Goal: Book appointment/travel/reservation

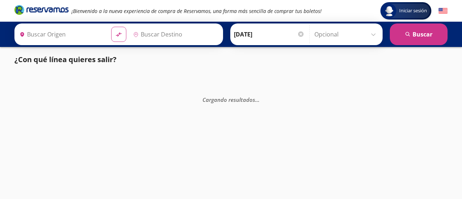
type input "[GEOGRAPHIC_DATA], [GEOGRAPHIC_DATA]"
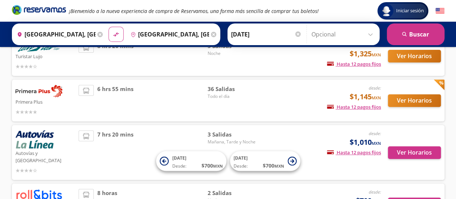
scroll to position [105, 0]
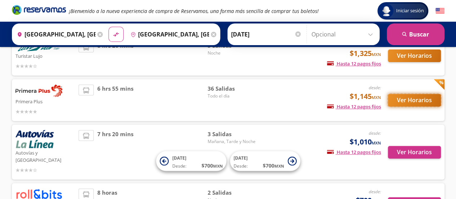
click at [425, 98] on button "Ver Horarios" at bounding box center [414, 100] width 53 height 13
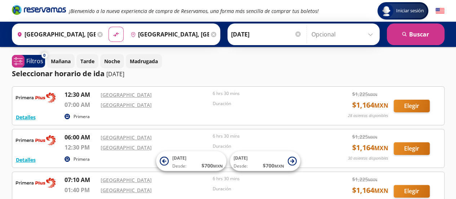
scroll to position [0, 0]
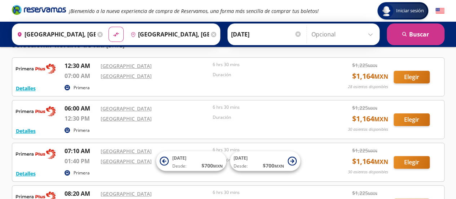
scroll to position [0, 0]
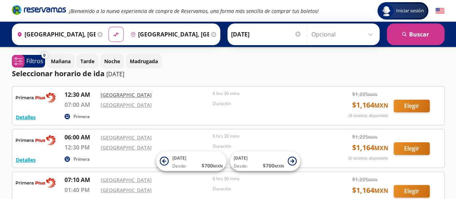
click at [127, 96] on link "[GEOGRAPHIC_DATA]" at bounding box center [126, 94] width 51 height 7
click at [71, 33] on input "[GEOGRAPHIC_DATA], [GEOGRAPHIC_DATA]" at bounding box center [54, 34] width 81 height 18
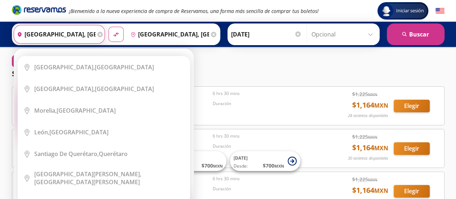
click at [231, 62] on div "[DATE] Tarde Noche Madrugada" at bounding box center [246, 61] width 398 height 14
